Goal: Check status: Check status

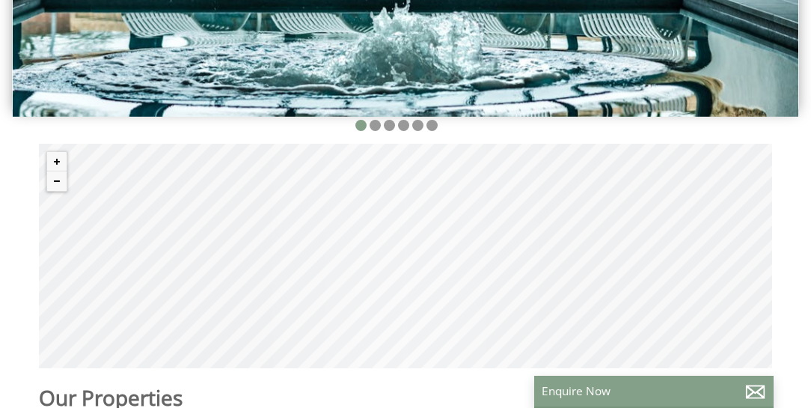
scroll to position [292, 0]
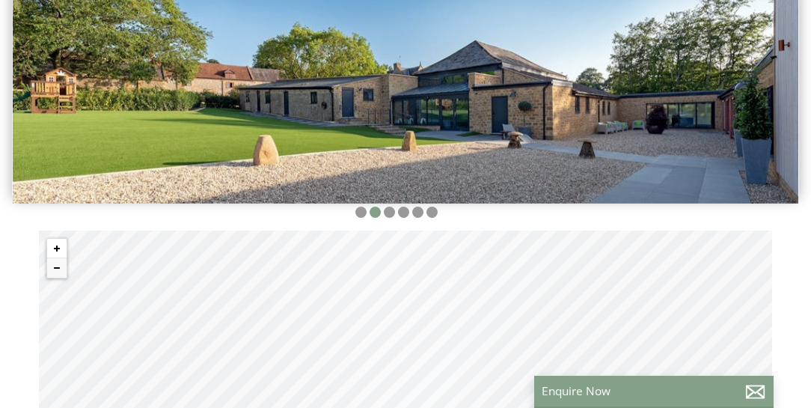
click at [52, 243] on button "Zoom in" at bounding box center [56, 248] width 19 height 19
click at [55, 241] on button "Zoom in" at bounding box center [56, 248] width 19 height 19
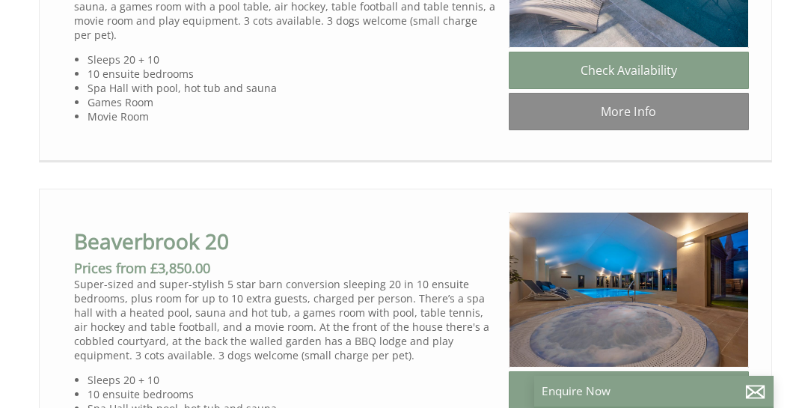
scroll to position [940, 0]
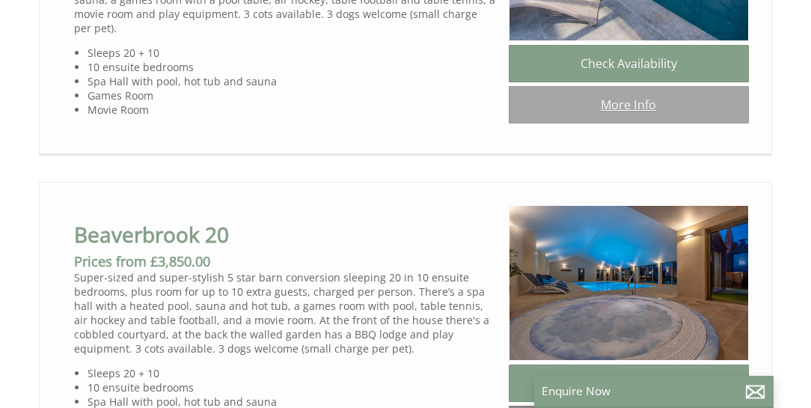
click at [630, 111] on link "More Info" at bounding box center [629, 104] width 240 height 37
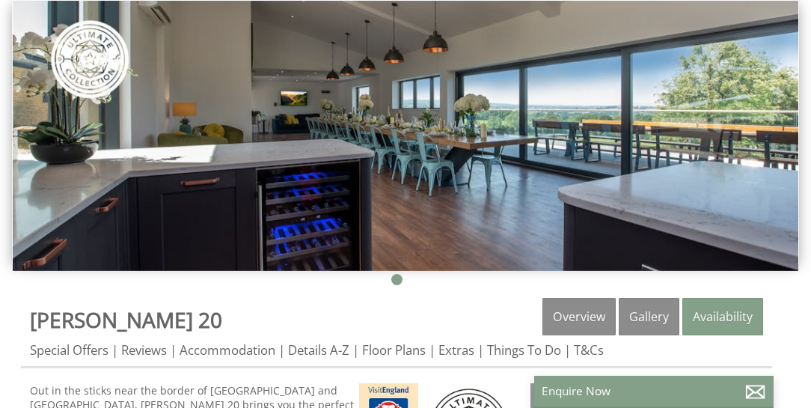
scroll to position [213, 0]
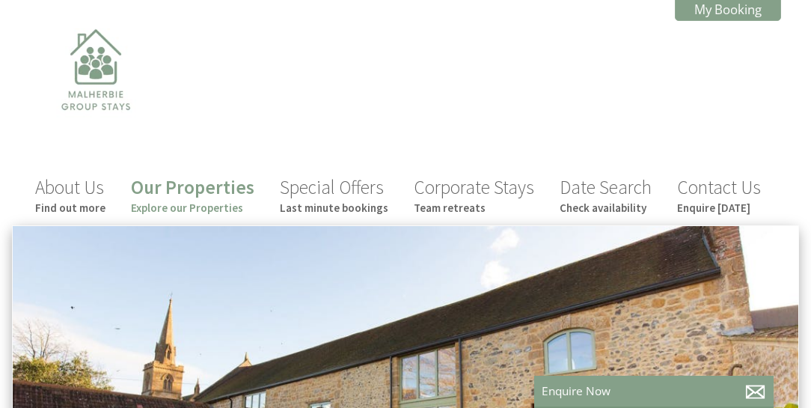
scroll to position [0, 13]
click at [733, 8] on link "My Booking" at bounding box center [728, 9] width 106 height 23
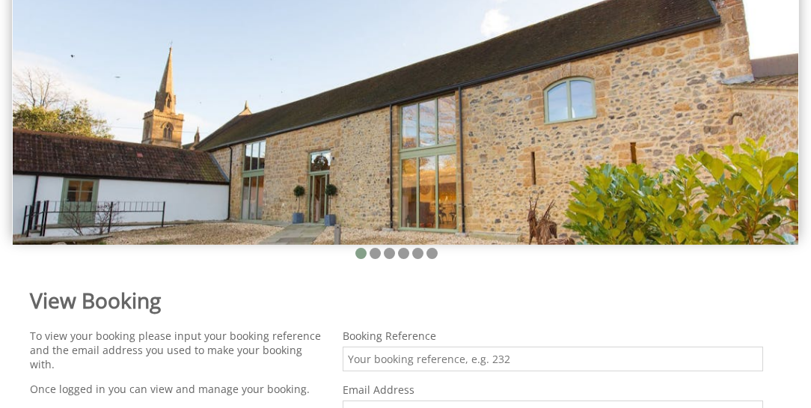
scroll to position [384, 0]
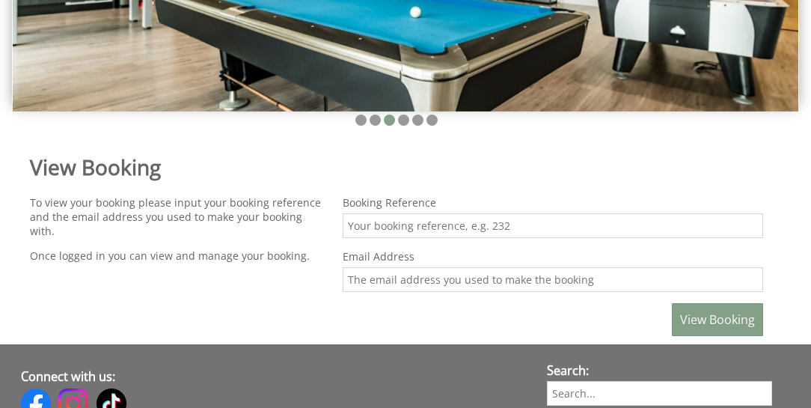
click at [363, 280] on input "Email Address" at bounding box center [553, 279] width 420 height 25
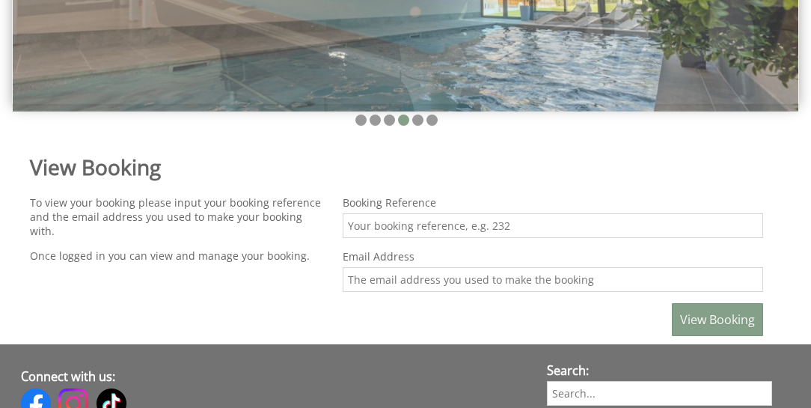
click at [171, 289] on div "View Booking To view your booking please input your booking reference and the e…" at bounding box center [396, 240] width 751 height 205
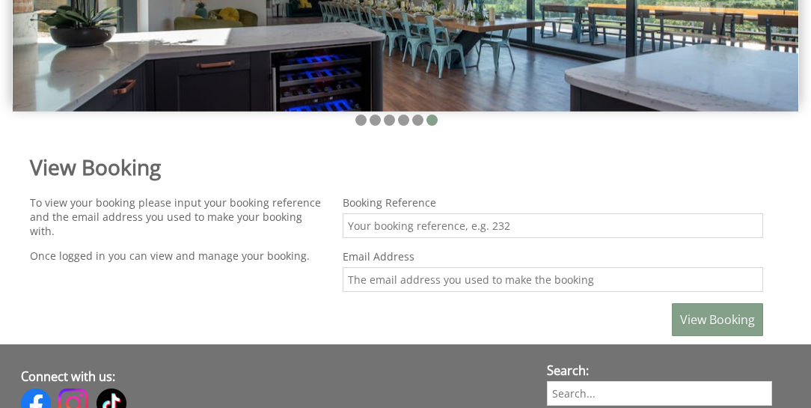
click at [362, 277] on input "Email Address" at bounding box center [553, 279] width 420 height 25
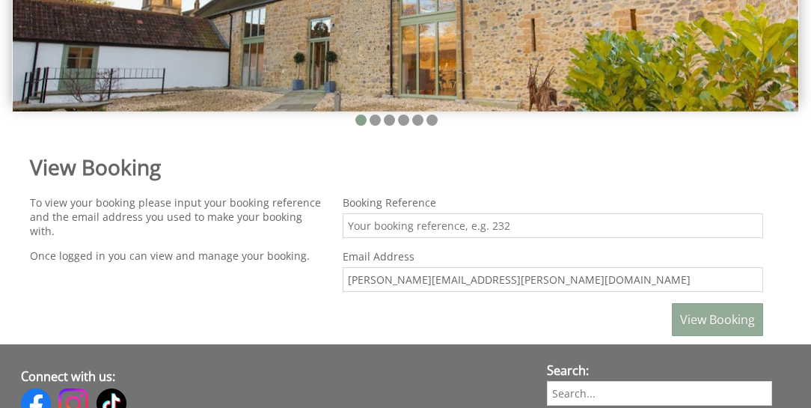
type input "[PERSON_NAME][EMAIL_ADDRESS][PERSON_NAME][DOMAIN_NAME]"
click at [731, 319] on span "View Booking" at bounding box center [717, 319] width 75 height 16
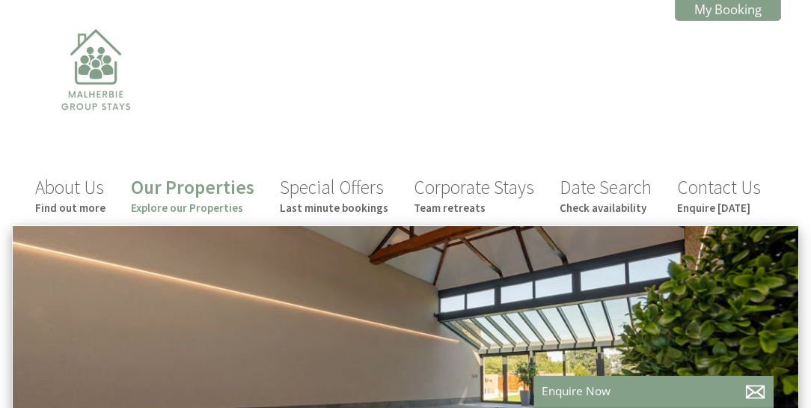
scroll to position [0, 13]
click at [702, 13] on link "My Booking" at bounding box center [728, 9] width 106 height 23
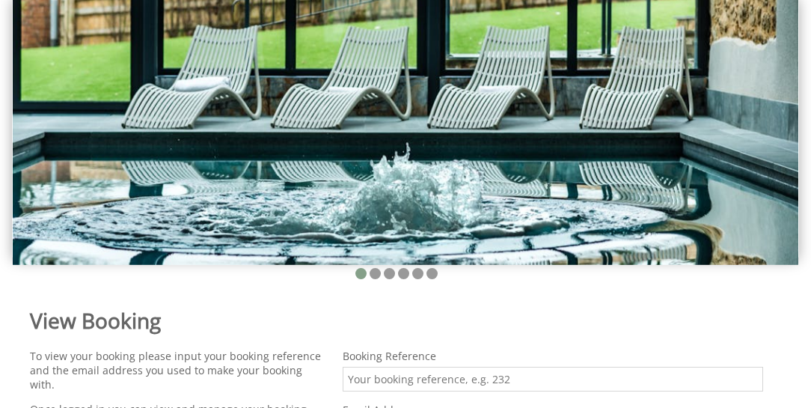
scroll to position [384, 0]
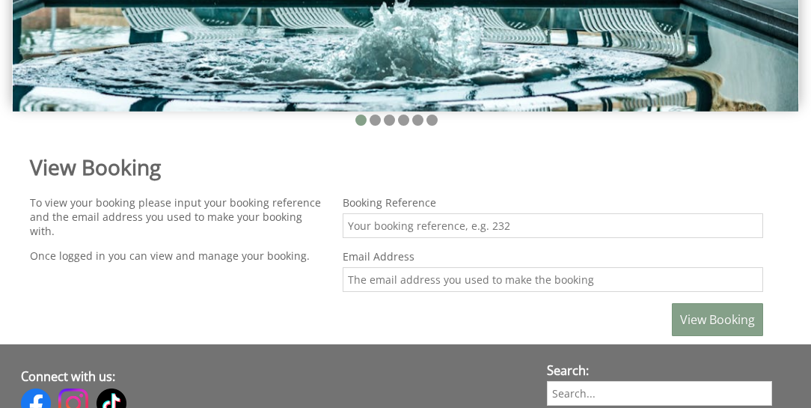
click at [387, 224] on input "Booking Reference" at bounding box center [553, 225] width 420 height 25
click at [387, 280] on input "Email Address" at bounding box center [553, 279] width 420 height 25
type input "[EMAIL_ADDRESS][PERSON_NAME][DOMAIN_NAME]"
click at [701, 314] on span "View Booking" at bounding box center [717, 319] width 75 height 16
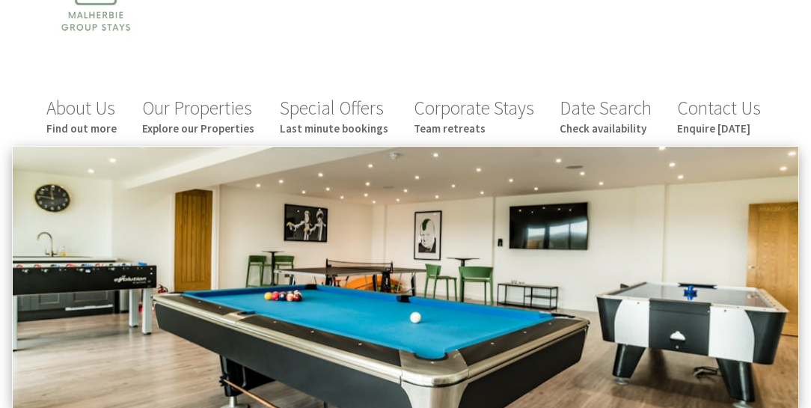
scroll to position [0, 0]
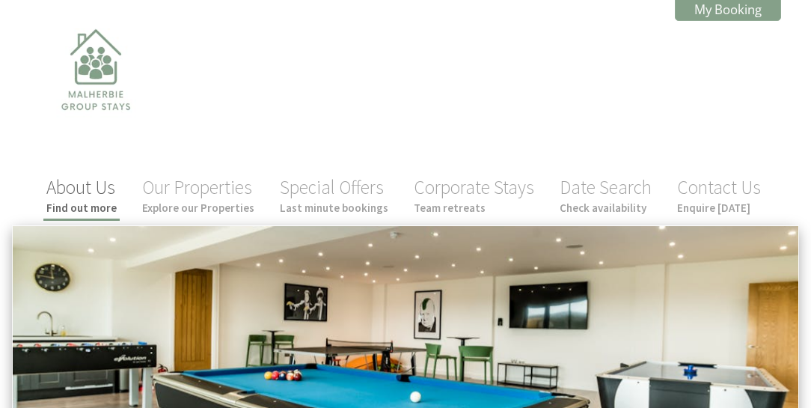
click at [91, 201] on small "Find out more" at bounding box center [81, 207] width 70 height 14
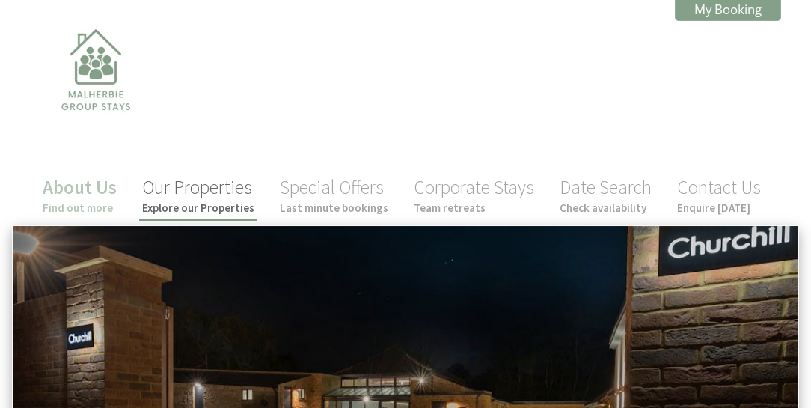
click at [208, 200] on small "Explore our Properties" at bounding box center [198, 207] width 112 height 14
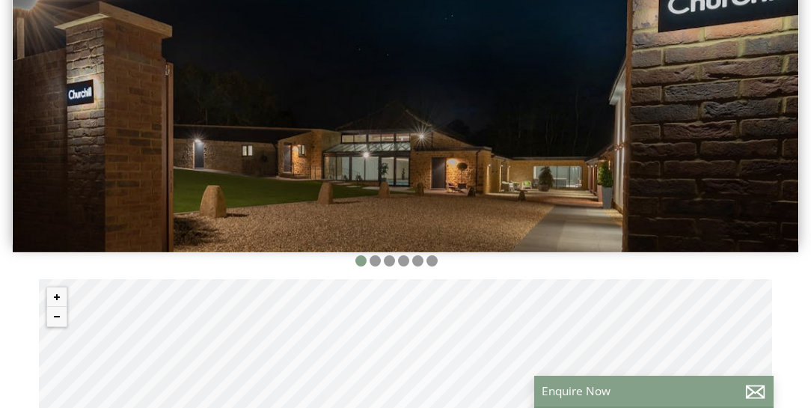
scroll to position [256, 0]
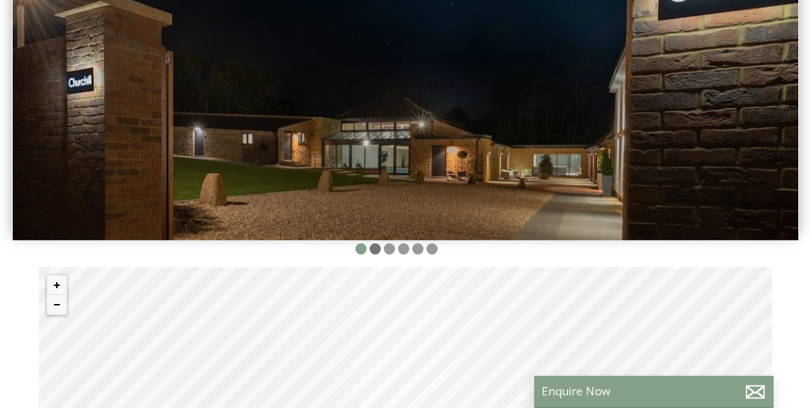
click at [375, 247] on li at bounding box center [374, 248] width 11 height 11
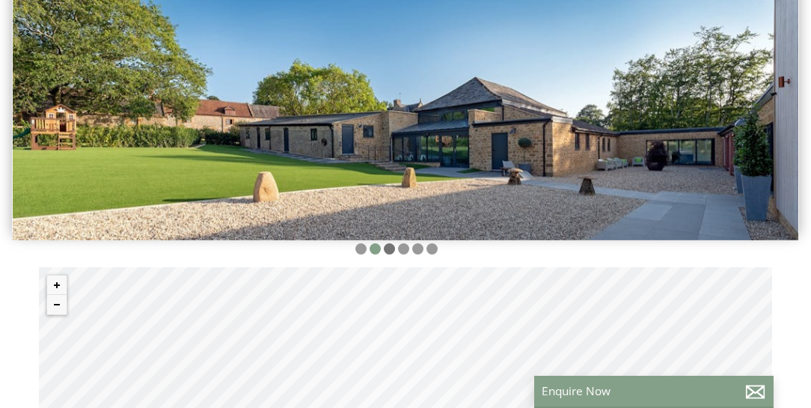
click at [393, 245] on li at bounding box center [389, 248] width 11 height 11
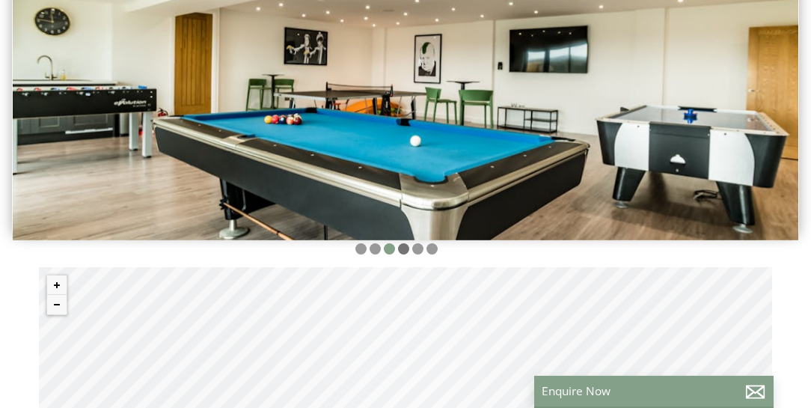
click at [404, 246] on li at bounding box center [403, 248] width 11 height 11
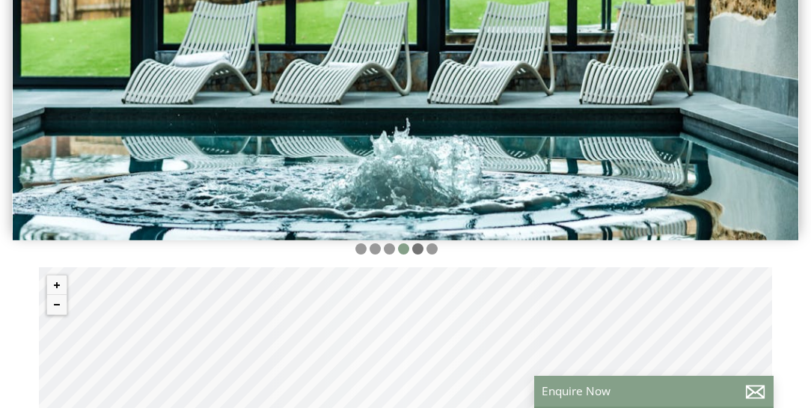
click at [417, 248] on li at bounding box center [417, 248] width 11 height 11
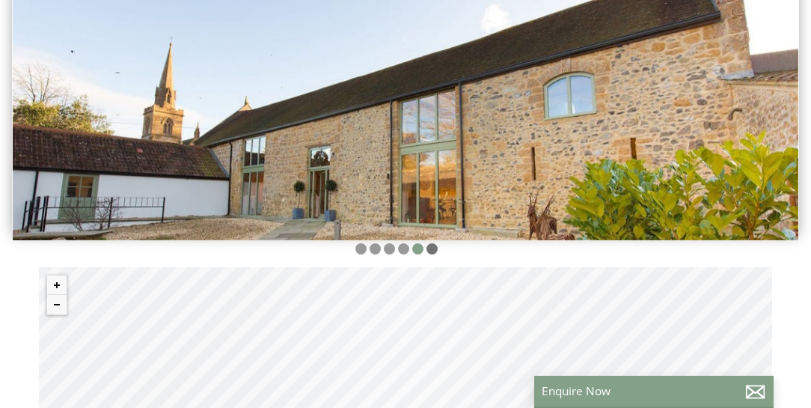
click at [431, 247] on li at bounding box center [431, 248] width 11 height 11
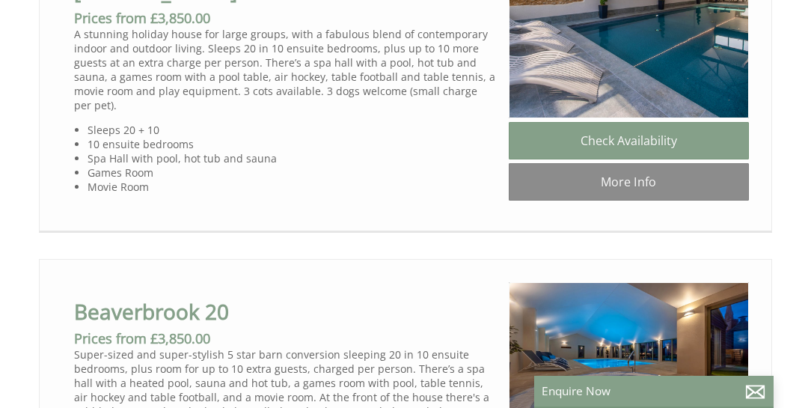
scroll to position [848, 0]
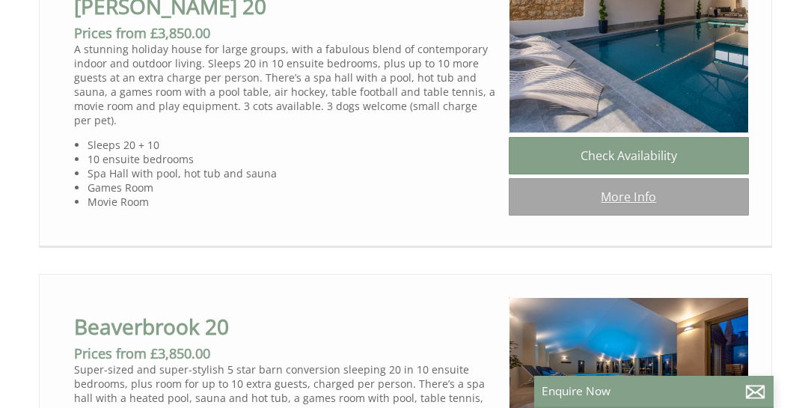
click at [629, 203] on link "More Info" at bounding box center [629, 196] width 240 height 37
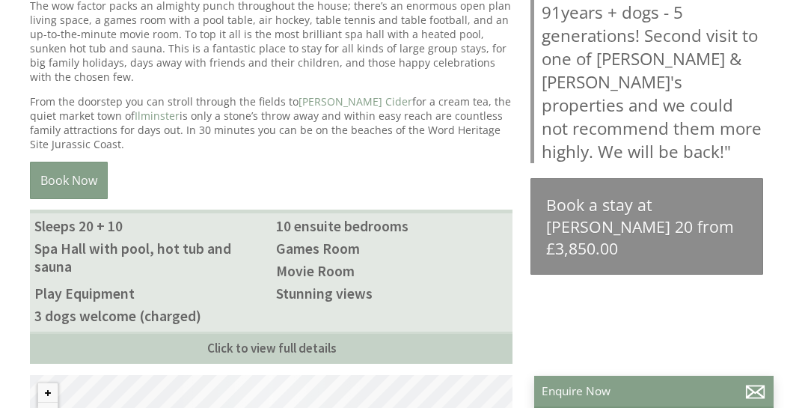
scroll to position [726, 0]
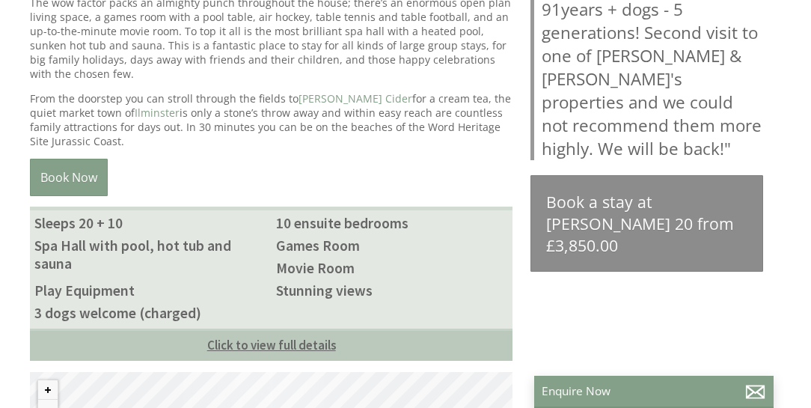
click at [280, 328] on link "Click to view full details" at bounding box center [271, 344] width 482 height 32
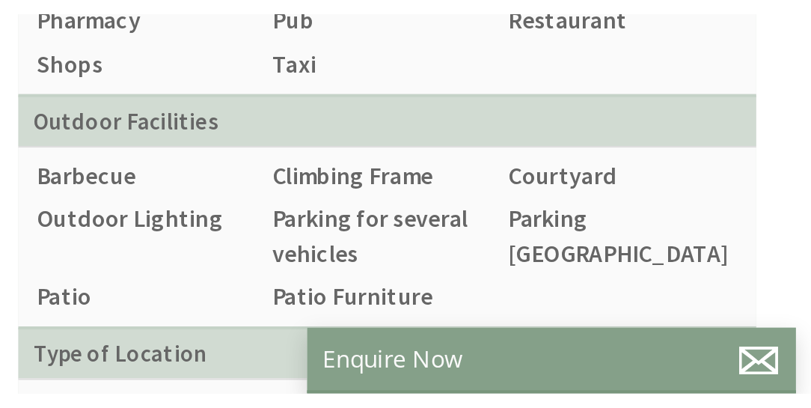
scroll to position [2137, 0]
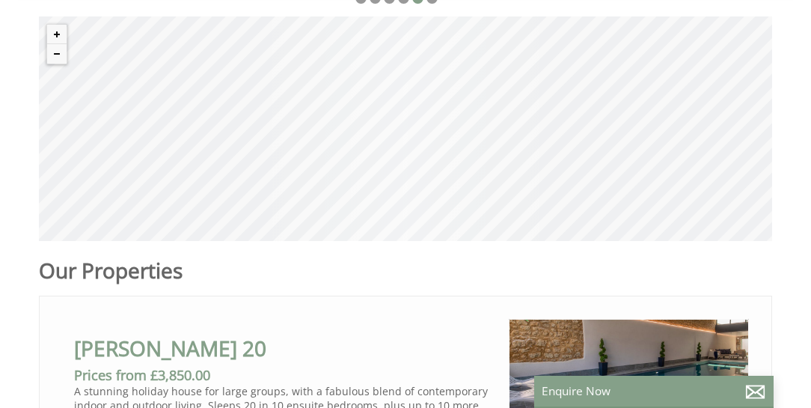
scroll to position [335, 0]
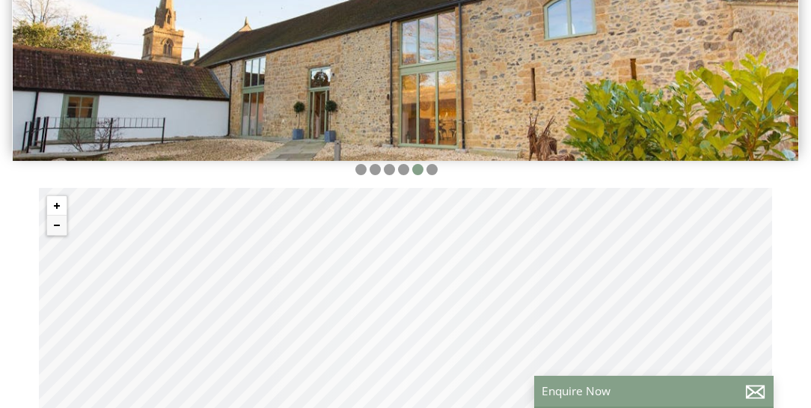
click at [60, 200] on button "Zoom in" at bounding box center [56, 205] width 19 height 19
click at [56, 202] on button "Zoom in" at bounding box center [56, 205] width 19 height 19
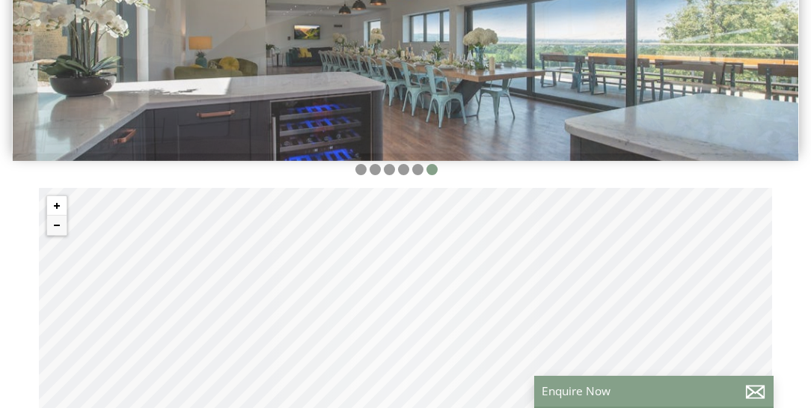
click at [56, 202] on button "Zoom in" at bounding box center [56, 205] width 19 height 19
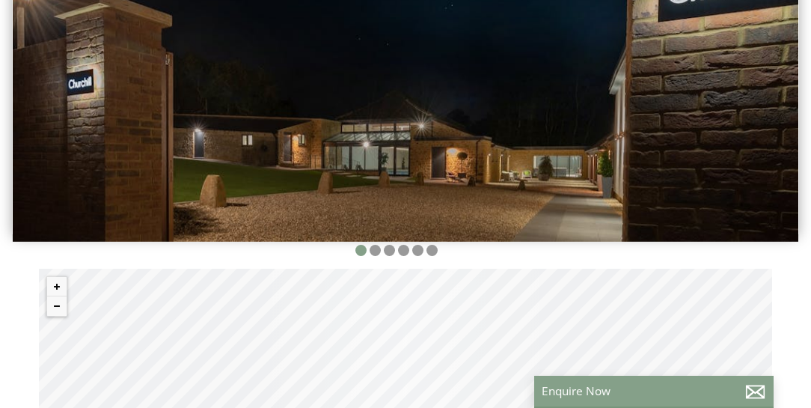
scroll to position [165, 0]
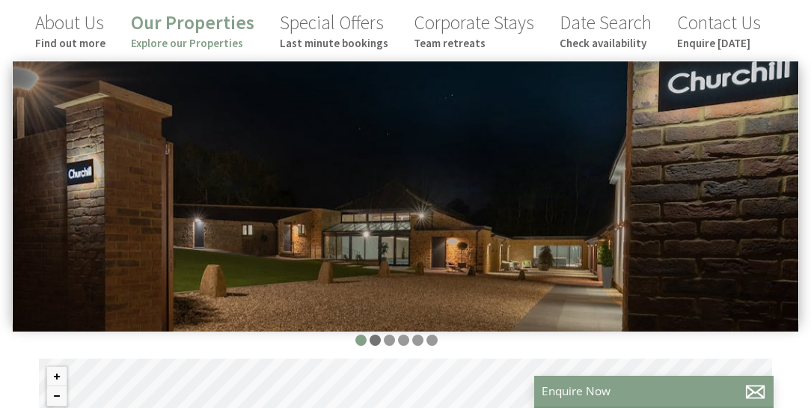
click at [375, 341] on li at bounding box center [374, 339] width 11 height 11
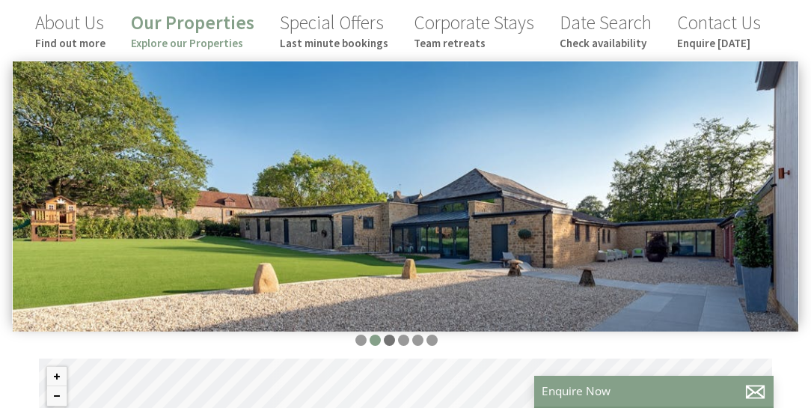
click at [390, 340] on li at bounding box center [389, 339] width 11 height 11
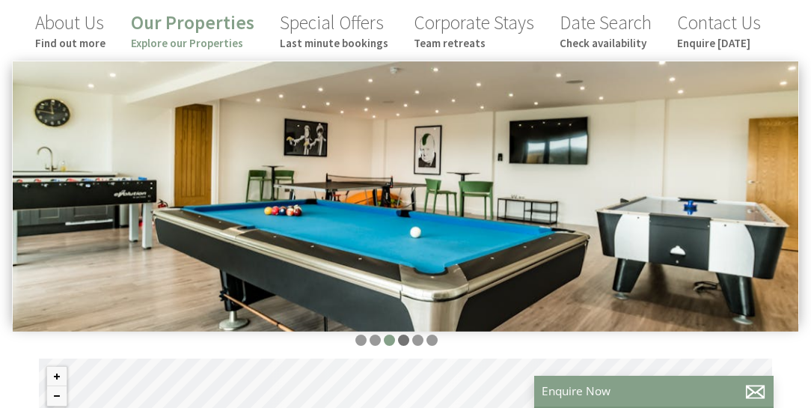
click at [405, 340] on li at bounding box center [403, 339] width 11 height 11
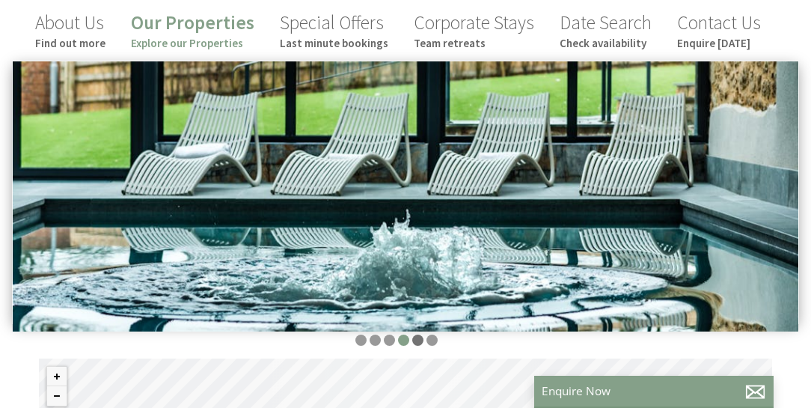
click at [417, 338] on li at bounding box center [417, 339] width 11 height 11
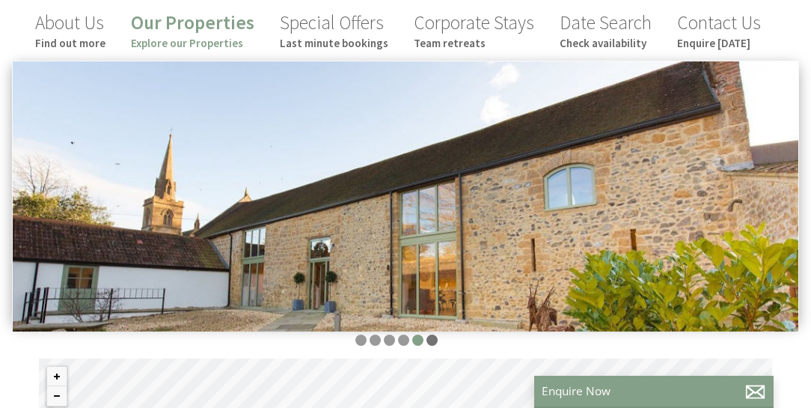
click at [430, 339] on li at bounding box center [431, 339] width 11 height 11
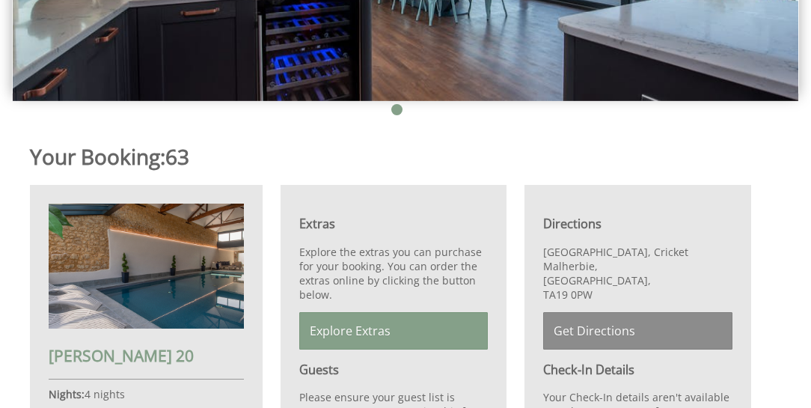
scroll to position [267, 0]
